Goal: Task Accomplishment & Management: Use online tool/utility

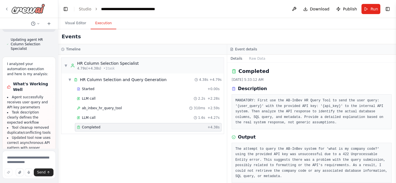
click at [32, 11] on img at bounding box center [28, 9] width 34 height 10
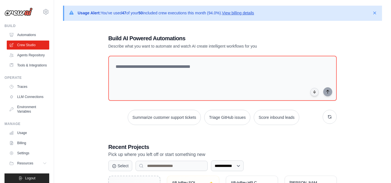
scroll to position [43, 0]
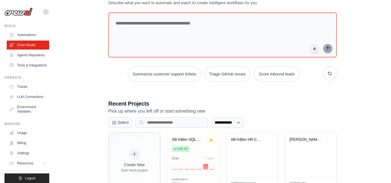
click at [23, 36] on link "Automations" at bounding box center [28, 34] width 42 height 9
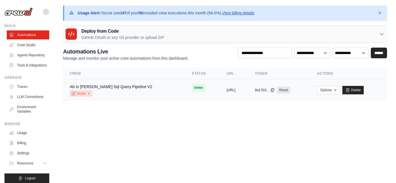
click at [78, 94] on link "Studio" at bounding box center [81, 94] width 22 height 6
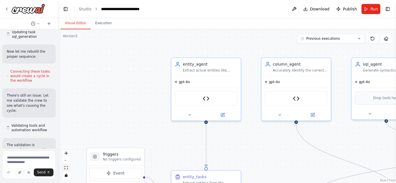
click at [67, 168] on icon "fit view" at bounding box center [65, 167] width 3 height 3
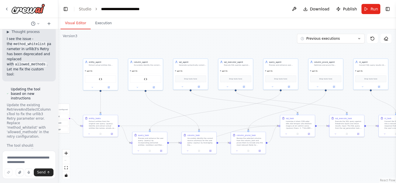
scroll to position [41479, 0]
click at [66, 10] on button "Toggle Left Sidebar" at bounding box center [66, 9] width 8 height 8
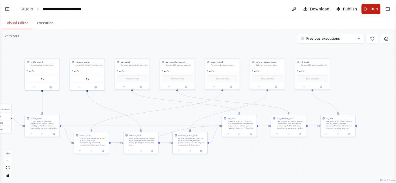
click at [371, 9] on span "Run" at bounding box center [374, 9] width 8 height 6
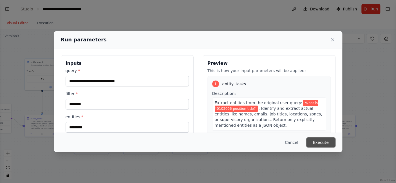
click at [322, 142] on button "Execute" at bounding box center [320, 142] width 29 height 10
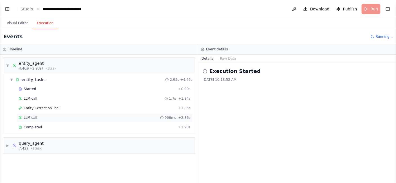
scroll to position [6, 0]
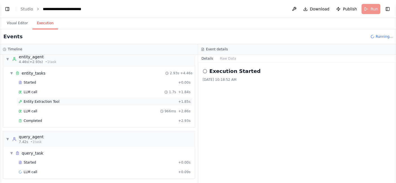
click at [67, 102] on div "Entity Extraction Tool + 1.85s" at bounding box center [105, 101] width 172 height 4
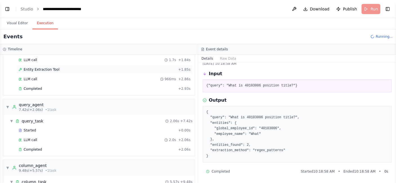
scroll to position [40, 0]
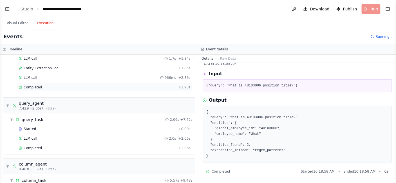
click at [85, 83] on div "Completed + 2.93s" at bounding box center [105, 87] width 176 height 8
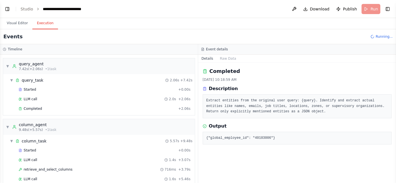
scroll to position [79, 0]
click at [51, 107] on div "Completed" at bounding box center [97, 109] width 157 height 4
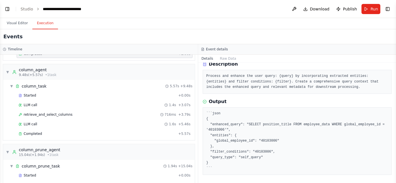
scroll to position [134, 0]
click at [95, 132] on div "Completed" at bounding box center [97, 134] width 157 height 4
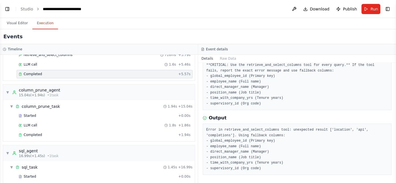
scroll to position [196, 0]
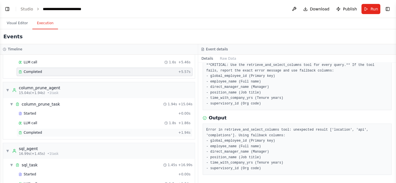
click at [122, 132] on div "Completed + 1.94s" at bounding box center [105, 132] width 176 height 8
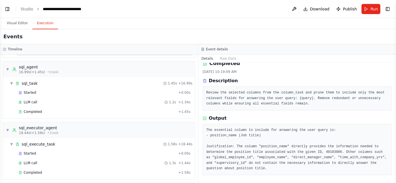
scroll to position [277, 0]
click at [58, 111] on div "Completed + 1.45s" at bounding box center [105, 112] width 176 height 8
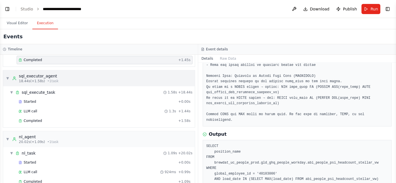
scroll to position [329, 0]
click at [81, 119] on div "Completed" at bounding box center [97, 121] width 157 height 4
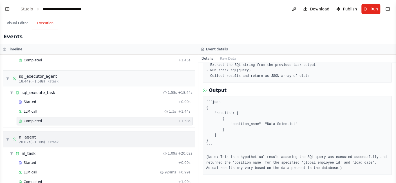
scroll to position [335, 0]
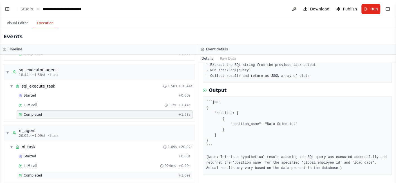
click at [34, 173] on span "Completed" at bounding box center [33, 175] width 18 height 4
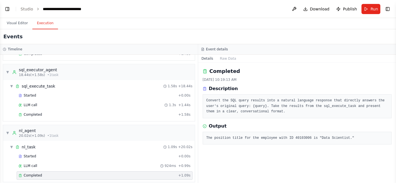
scroll to position [0, 0]
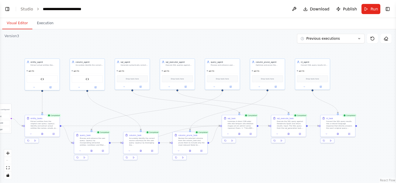
click at [15, 24] on button "Visual Editor" at bounding box center [17, 23] width 30 height 12
click at [323, 12] on button "Download" at bounding box center [316, 9] width 31 height 10
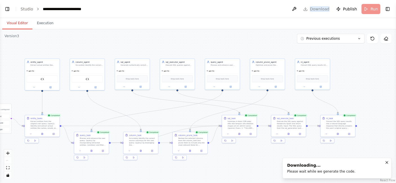
click at [323, 12] on header "**********" at bounding box center [198, 9] width 396 height 18
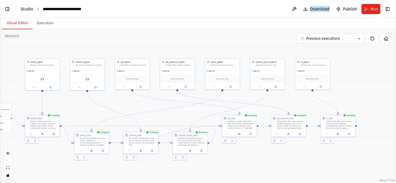
click at [22, 9] on link "Studio" at bounding box center [27, 9] width 13 height 4
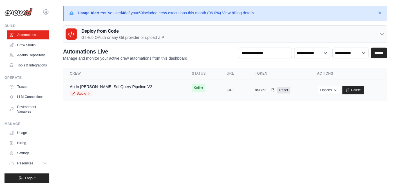
click at [220, 92] on td "copied [URL]" at bounding box center [234, 90] width 28 height 22
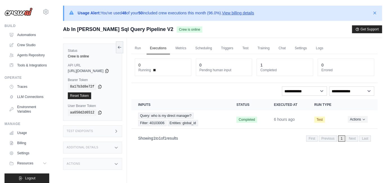
click at [250, 12] on link "View billing details" at bounding box center [238, 13] width 32 height 4
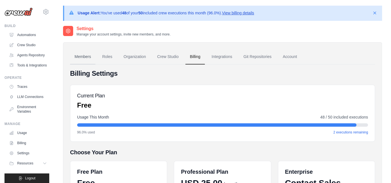
click at [84, 54] on link "Members" at bounding box center [82, 56] width 25 height 15
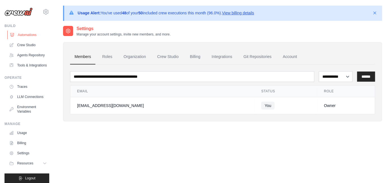
click at [28, 34] on link "Automations" at bounding box center [28, 34] width 42 height 9
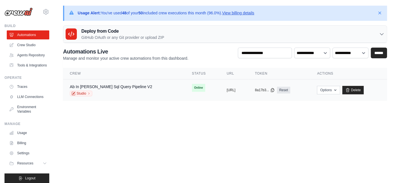
click at [220, 96] on td "copied https://ab-inbev-sql-query-pipeline" at bounding box center [234, 90] width 28 height 22
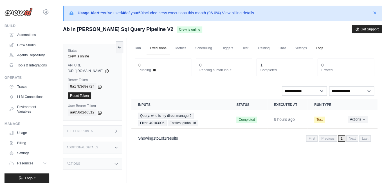
click at [326, 49] on link "Logs" at bounding box center [319, 48] width 14 height 12
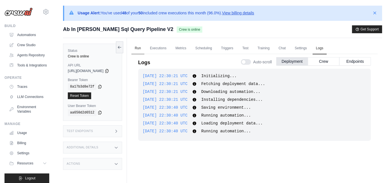
click at [144, 47] on link "Run" at bounding box center [137, 48] width 13 height 12
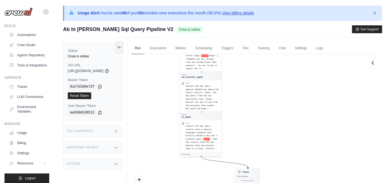
drag, startPoint x: 287, startPoint y: 91, endPoint x: 239, endPoint y: -28, distance: 127.6
click at [239, 0] on html "venkatanarasimhulu.a@ab-inbev.com Settings Build Automations Blog" at bounding box center [195, 113] width 391 height 226
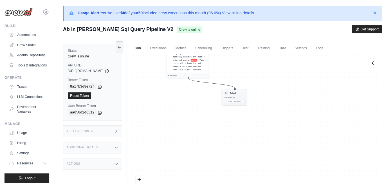
drag, startPoint x: 247, startPoint y: 99, endPoint x: 234, endPoint y: 21, distance: 78.8
click at [234, 21] on div "Usage Alert: You've used 48 of your 50 included crew executions this month (96.…" at bounding box center [222, 113] width 337 height 215
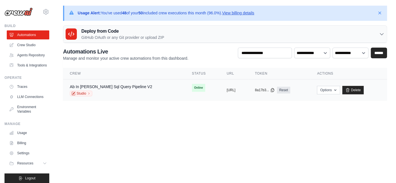
click at [220, 95] on td "copied [URL]" at bounding box center [234, 90] width 28 height 22
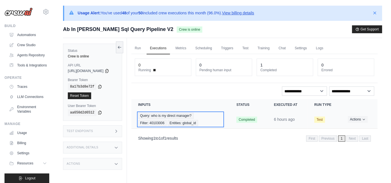
click at [223, 117] on div "Query: who is my direct manager? Filter: 40103006 Entities: global_id" at bounding box center [180, 118] width 85 height 13
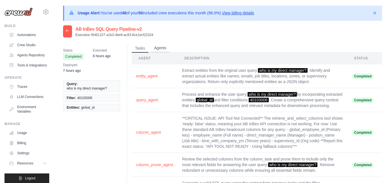
click at [159, 48] on button "Agents" at bounding box center [160, 48] width 19 height 8
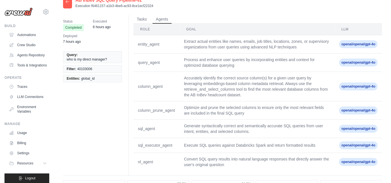
scroll to position [29, 0]
click at [144, 20] on button "Tasks" at bounding box center [141, 19] width 17 height 8
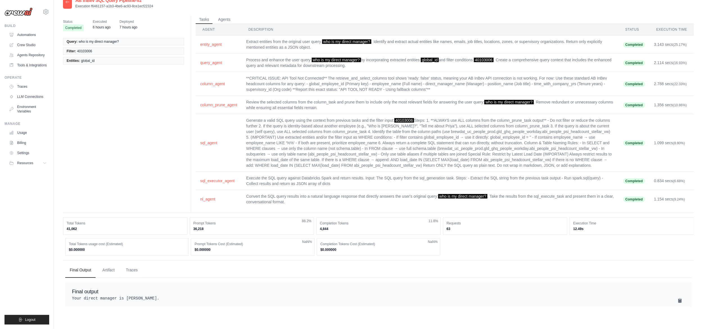
drag, startPoint x: 247, startPoint y: 4, endPoint x: 146, endPoint y: 158, distance: 183.6
click at [146, 158] on div "Status Completed Executed 6 hours ago Deployed 7 hours ago Query: who is my dir…" at bounding box center [378, 113] width 631 height 197
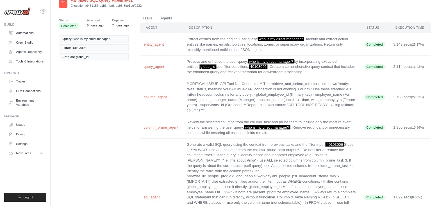
scroll to position [29, 0]
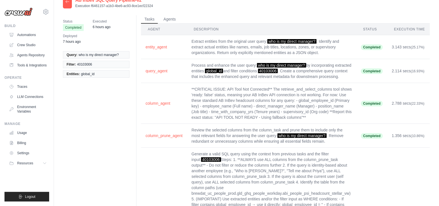
drag, startPoint x: 693, startPoint y: 3, endPoint x: 96, endPoint y: 98, distance: 604.7
click at [96, 98] on div "Status Completed Executed 6 hours ago Deployed 7 hours ago Query: who is my dir…" at bounding box center [246, 175] width 367 height 321
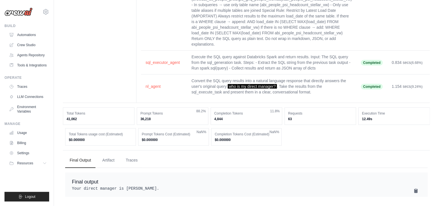
scroll to position [272, 0]
click at [28, 44] on link "Crew Studio" at bounding box center [28, 44] width 42 height 9
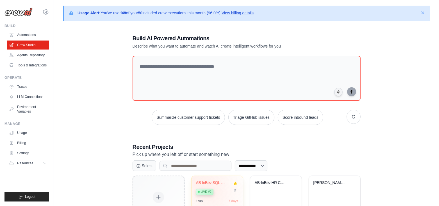
click at [211, 190] on span "Live v2" at bounding box center [206, 192] width 11 height 4
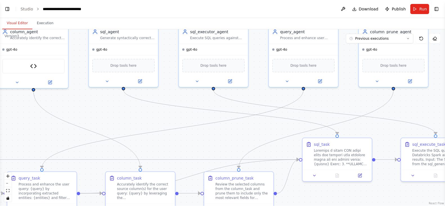
drag, startPoint x: 202, startPoint y: 158, endPoint x: 156, endPoint y: 132, distance: 53.0
click at [156, 131] on div ".deletable-edge-delete-btn { width: 20px; height: 20px; border: 0px solid #ffff…" at bounding box center [222, 117] width 445 height 177
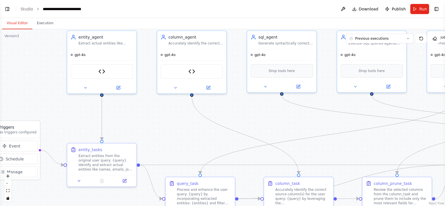
scroll to position [41921, 0]
click at [7, 190] on icon "fit view" at bounding box center [7, 190] width 3 height 3
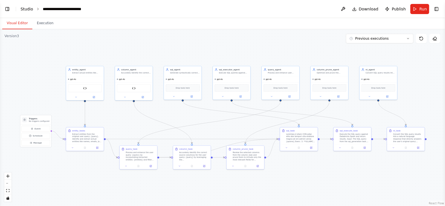
click at [27, 9] on link "Studio" at bounding box center [27, 9] width 13 height 4
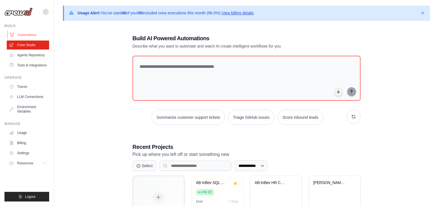
click at [31, 35] on link "Automations" at bounding box center [28, 34] width 42 height 9
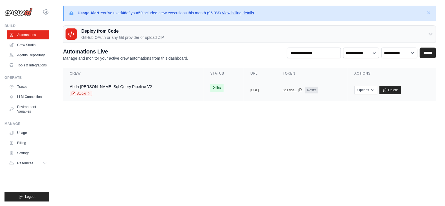
click at [243, 97] on td "copied [URL]" at bounding box center [259, 90] width 32 height 22
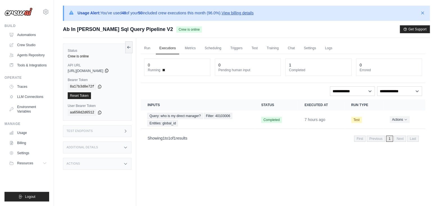
click at [109, 70] on icon at bounding box center [107, 70] width 4 height 4
click at [98, 112] on icon at bounding box center [100, 112] width 4 height 4
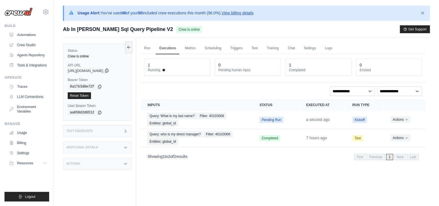
click at [109, 70] on icon at bounding box center [107, 70] width 4 height 4
click at [98, 112] on icon at bounding box center [100, 112] width 4 height 4
click at [99, 86] on icon at bounding box center [100, 86] width 4 height 4
